Goal: Information Seeking & Learning: Learn about a topic

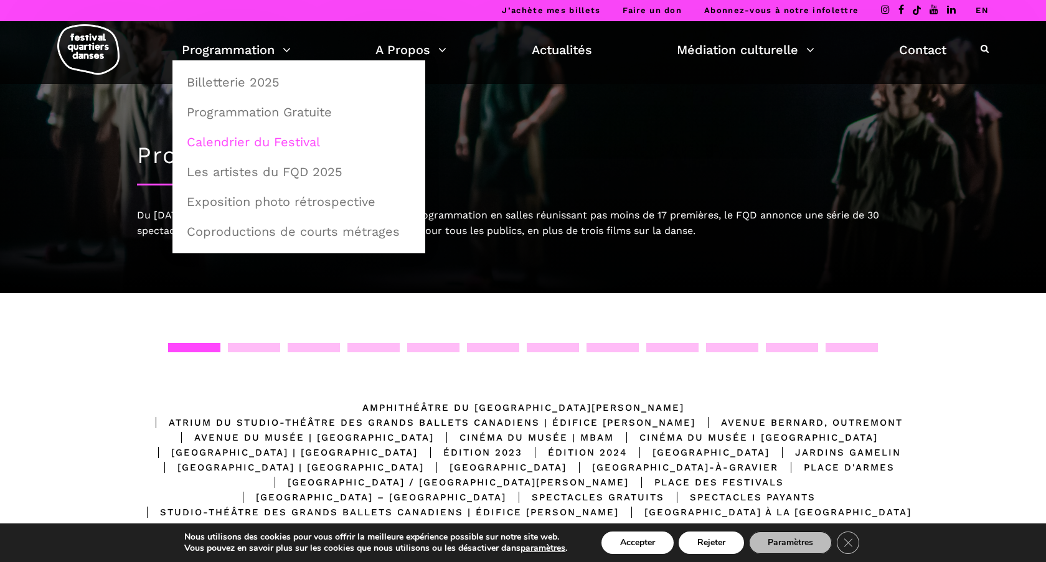
click at [267, 146] on link "Calendrier du Festival" at bounding box center [298, 142] width 239 height 29
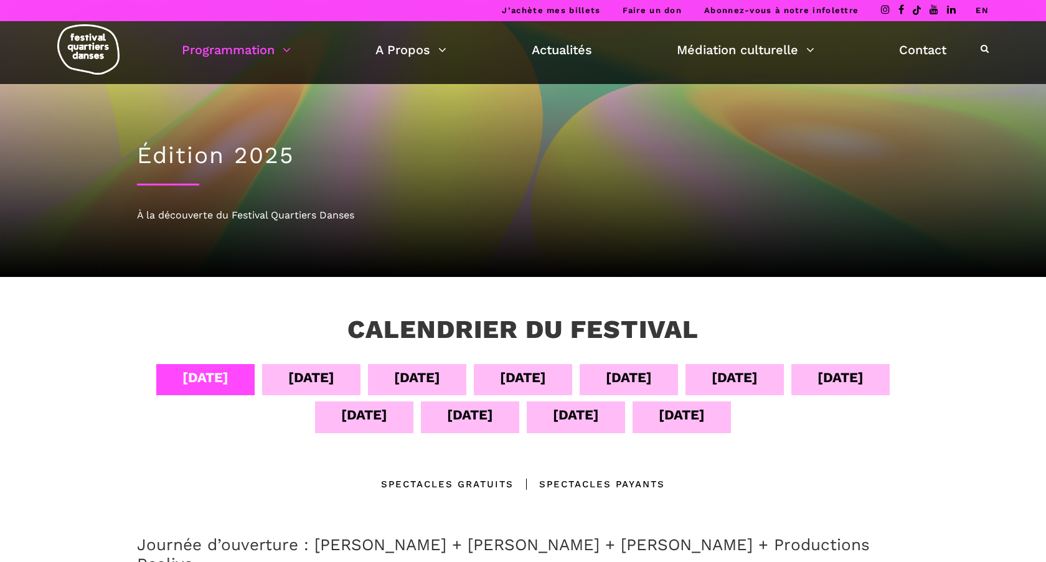
click at [646, 379] on div "[DATE]" at bounding box center [629, 378] width 46 height 22
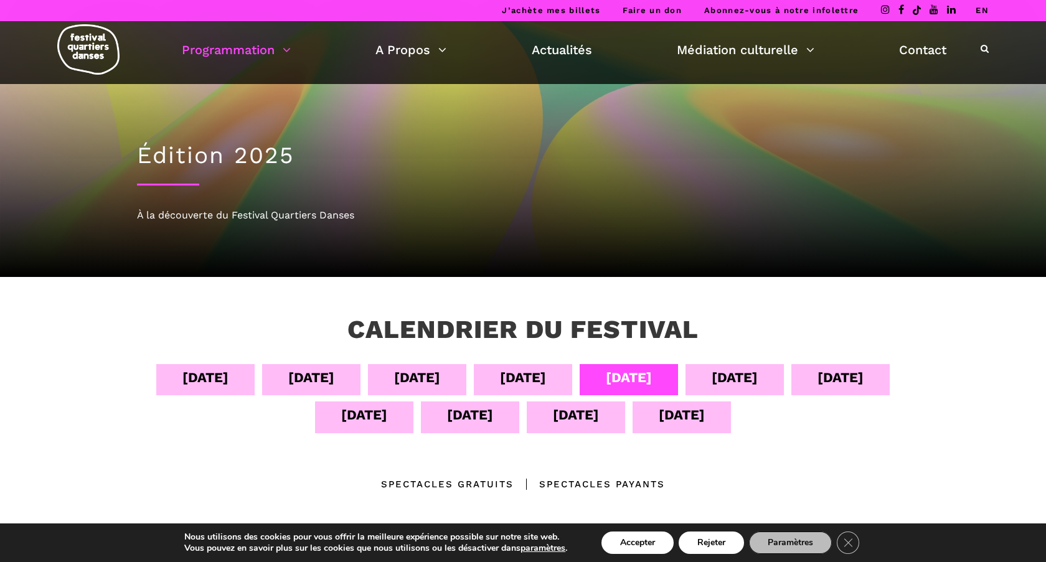
click at [646, 379] on div "[DATE]" at bounding box center [629, 378] width 46 height 22
click at [646, 379] on div "08 sept" at bounding box center [629, 378] width 46 height 22
click at [627, 379] on div "08 sept" at bounding box center [629, 378] width 46 height 22
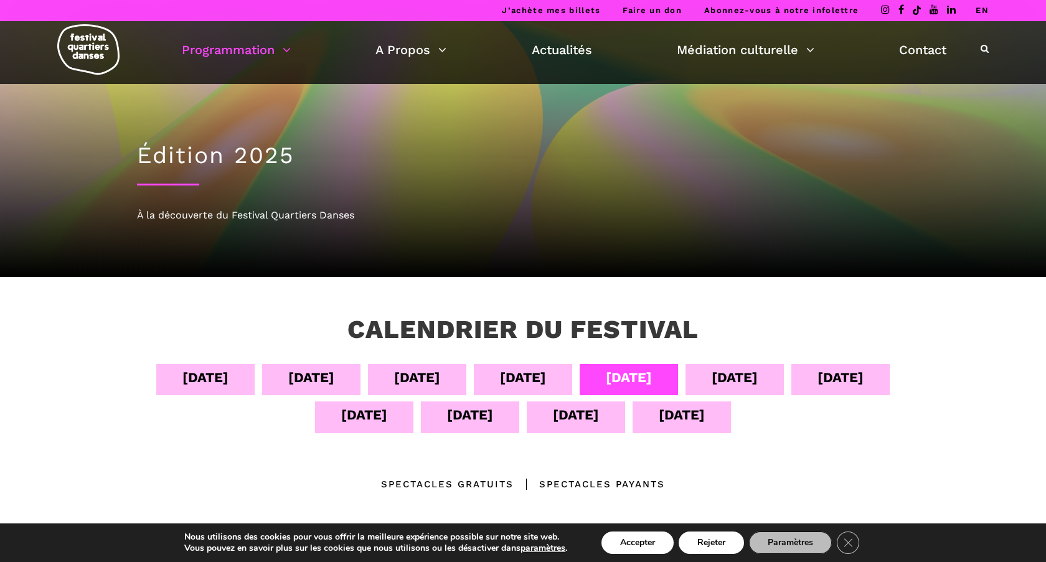
click at [609, 377] on div "08 sept" at bounding box center [629, 378] width 46 height 22
click at [649, 377] on div "08 sept" at bounding box center [629, 378] width 46 height 22
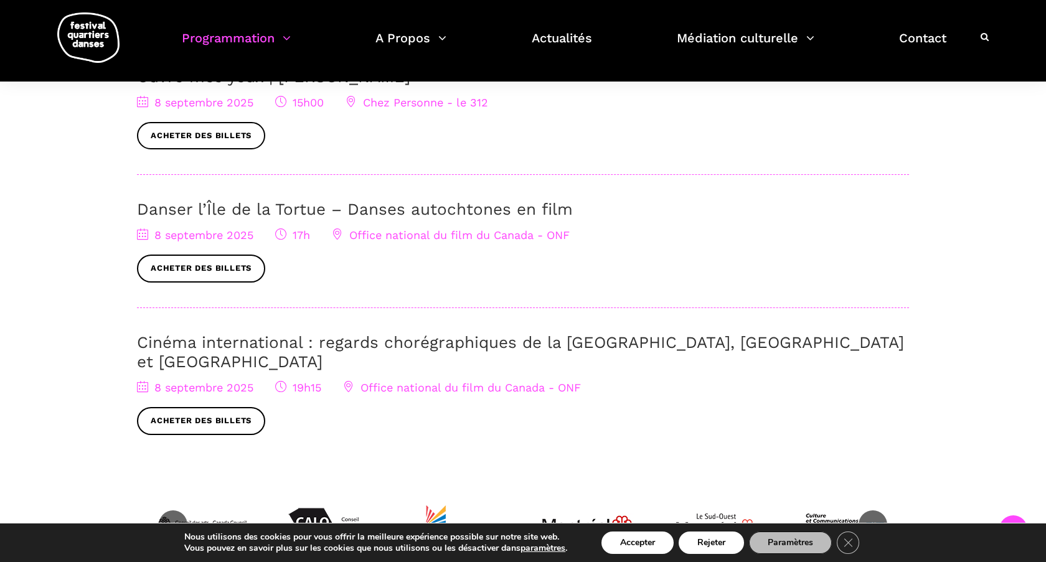
scroll to position [568, 0]
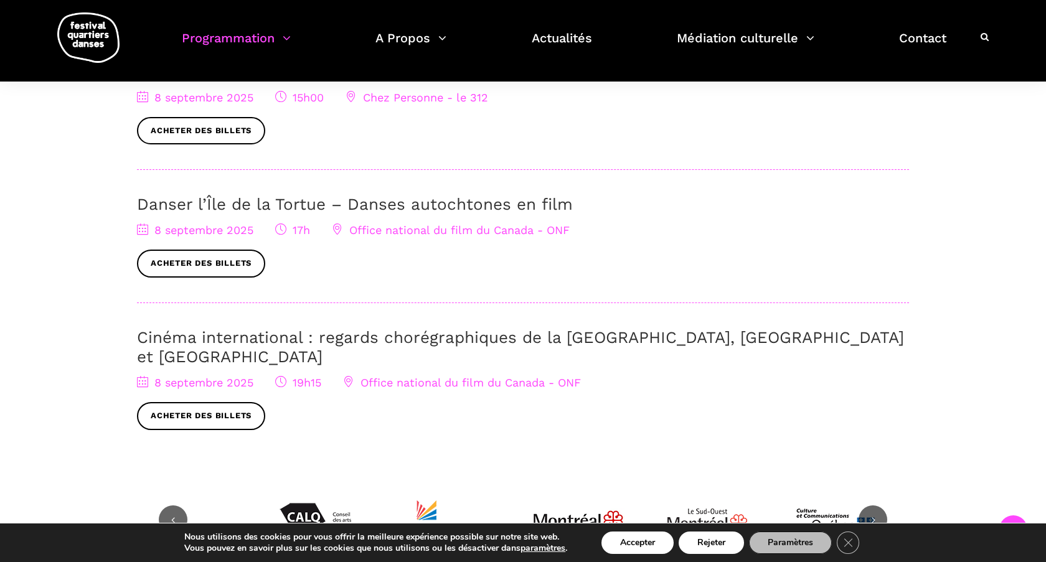
click at [271, 337] on link "Cinéma international : regards chorégraphiques de la Pologne, Brighton et Montr…" at bounding box center [520, 347] width 767 height 38
